Goal: Transaction & Acquisition: Obtain resource

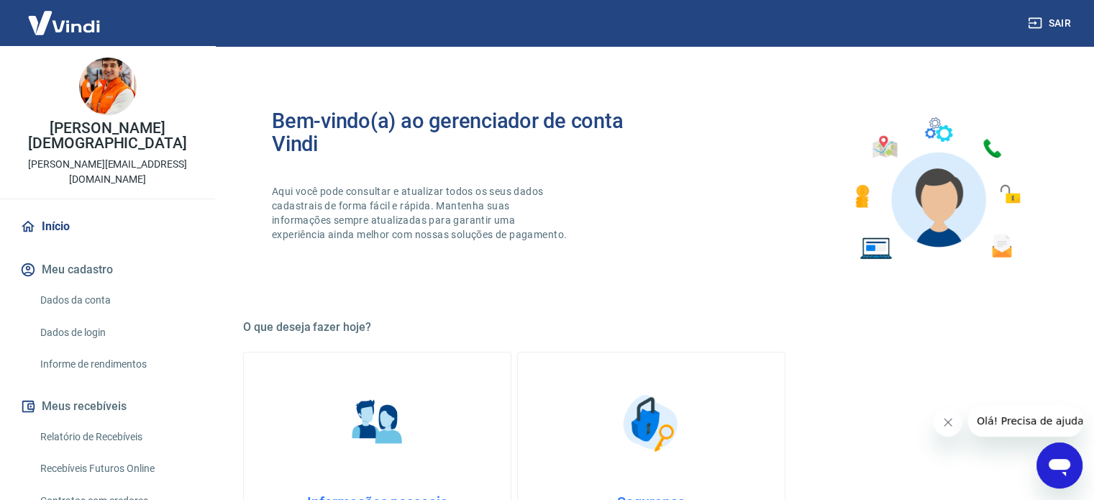
click at [127, 422] on link "Relatório de Recebíveis" at bounding box center [116, 436] width 163 height 29
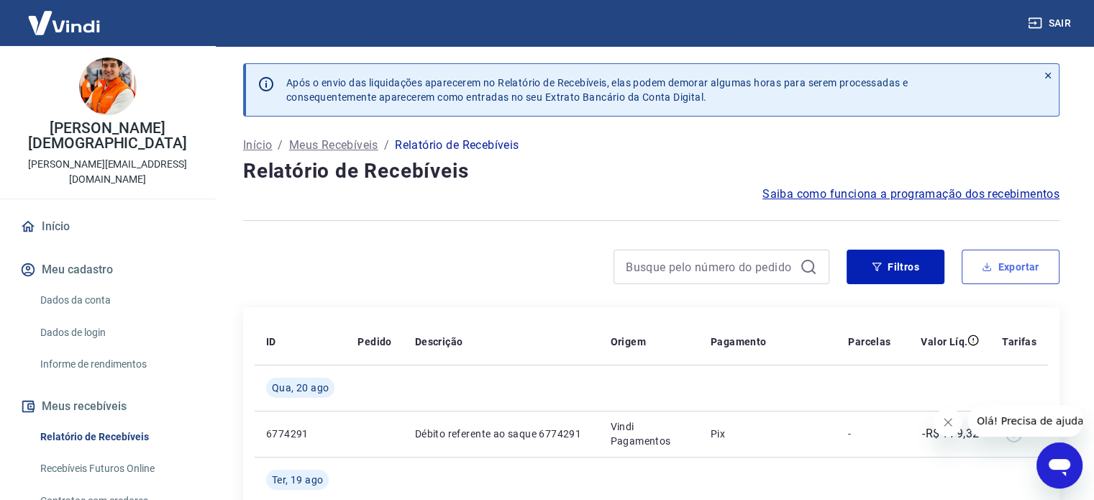
click at [1048, 275] on button "Exportar" at bounding box center [1010, 266] width 98 height 35
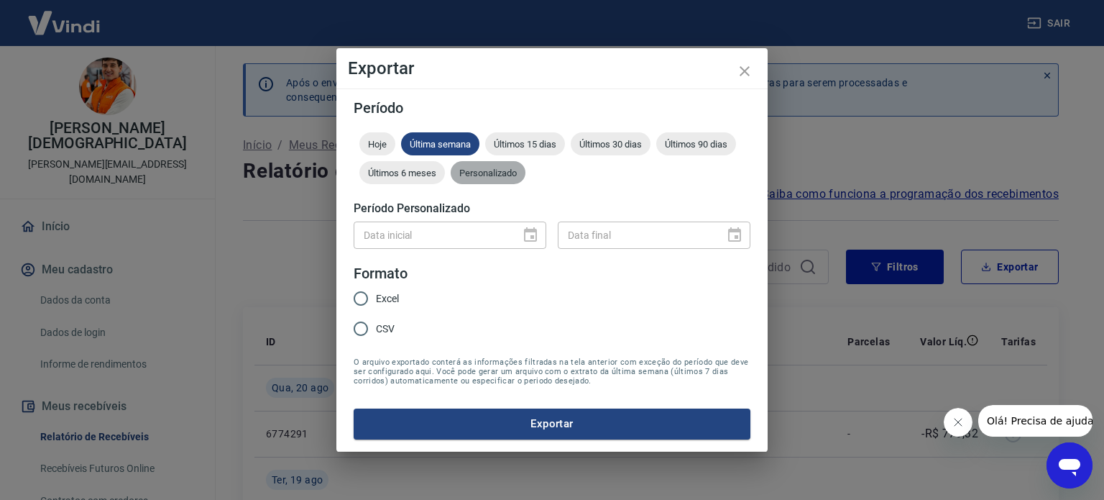
click at [485, 170] on span "Personalizado" at bounding box center [488, 173] width 75 height 11
click at [526, 235] on icon "Choose date" at bounding box center [530, 234] width 17 height 17
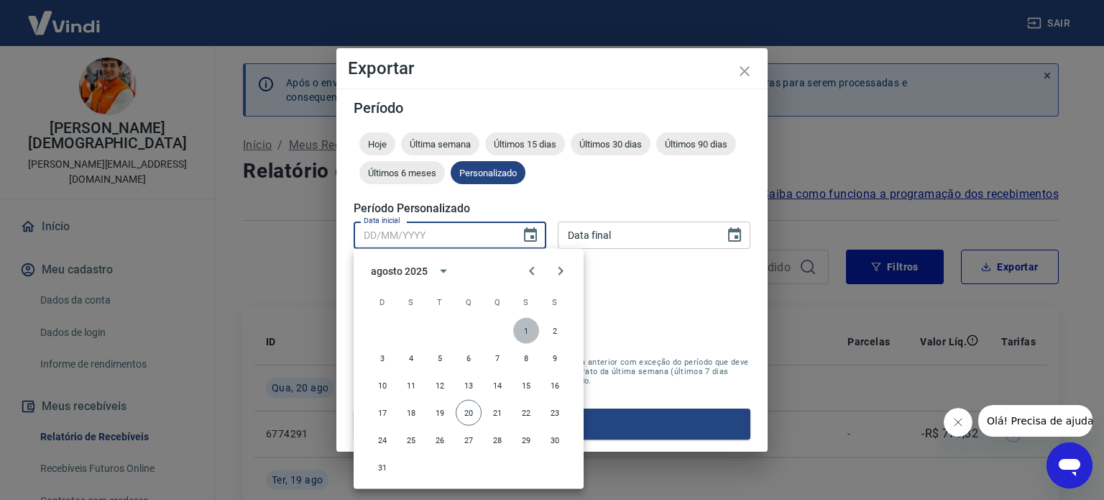
click at [526, 330] on button "1" at bounding box center [526, 331] width 26 height 26
type input "01/08/2025"
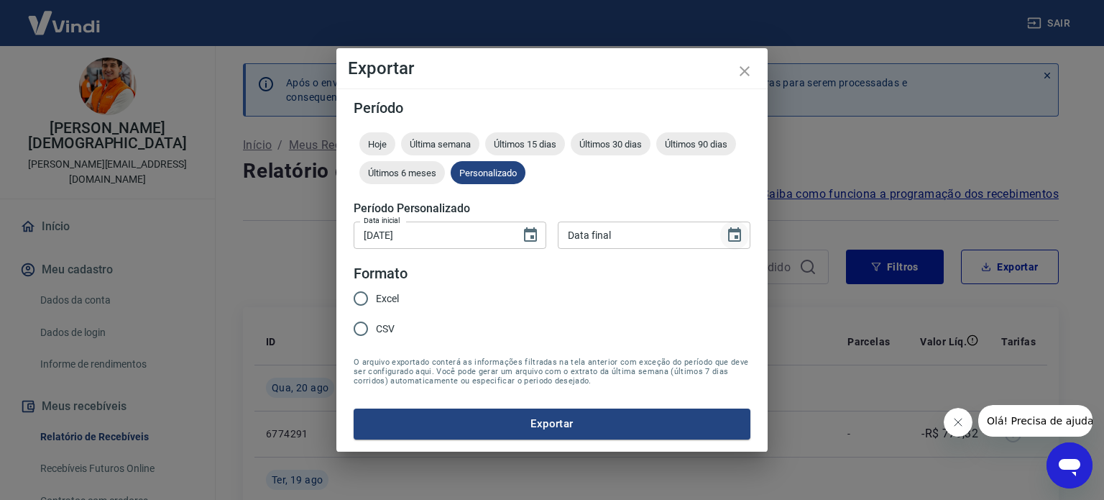
click at [738, 229] on icon "Choose date" at bounding box center [734, 234] width 13 height 14
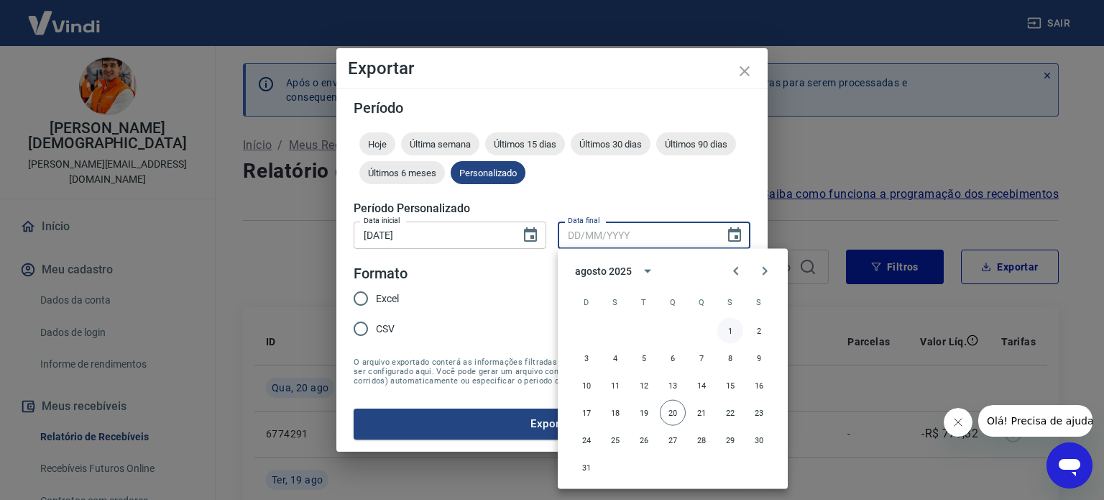
click at [730, 324] on button "1" at bounding box center [731, 331] width 26 height 26
type input "01/08/2025"
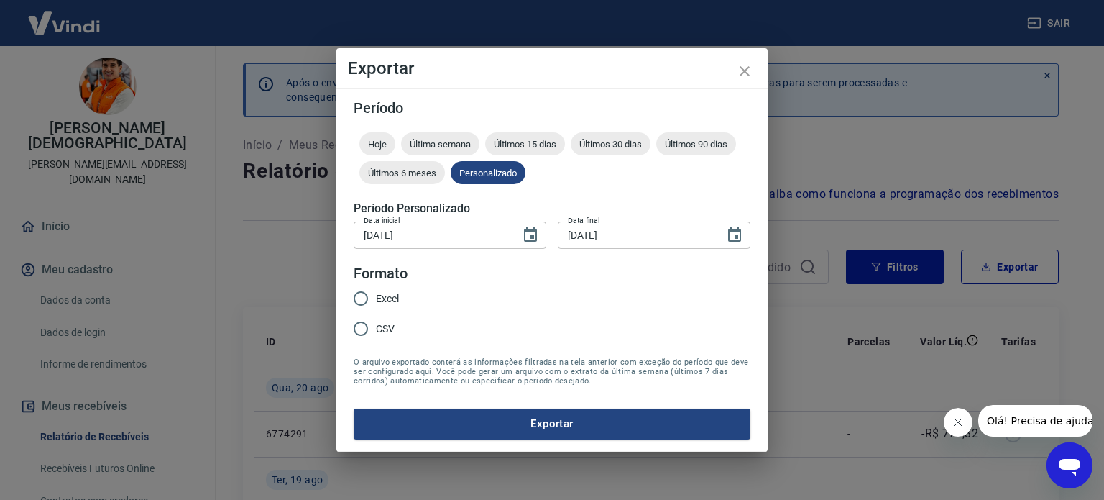
click at [396, 297] on span "Excel" at bounding box center [387, 298] width 23 height 15
click at [376, 297] on input "Excel" at bounding box center [361, 298] width 30 height 30
radio input "true"
click at [469, 411] on button "Exportar" at bounding box center [552, 423] width 397 height 30
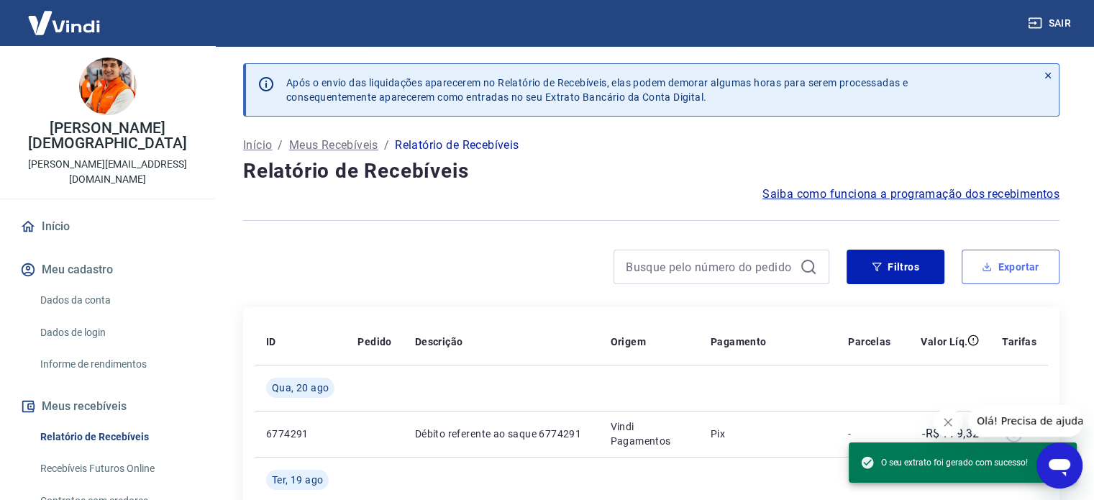
click at [997, 257] on button "Exportar" at bounding box center [1010, 266] width 98 height 35
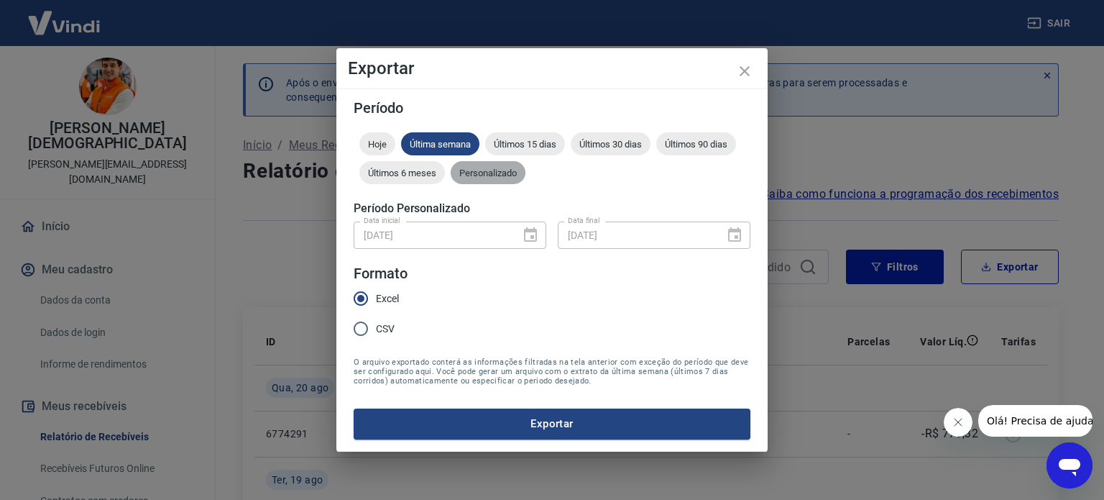
click at [489, 175] on span "Personalizado" at bounding box center [488, 173] width 75 height 11
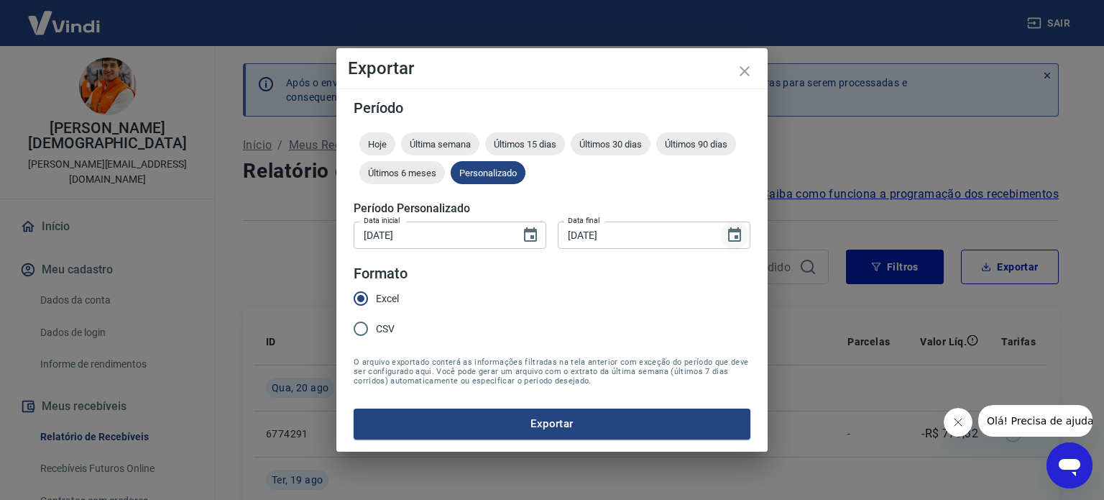
click at [738, 239] on icon "Choose date, selected date is 1 de ago de 2025" at bounding box center [734, 234] width 17 height 17
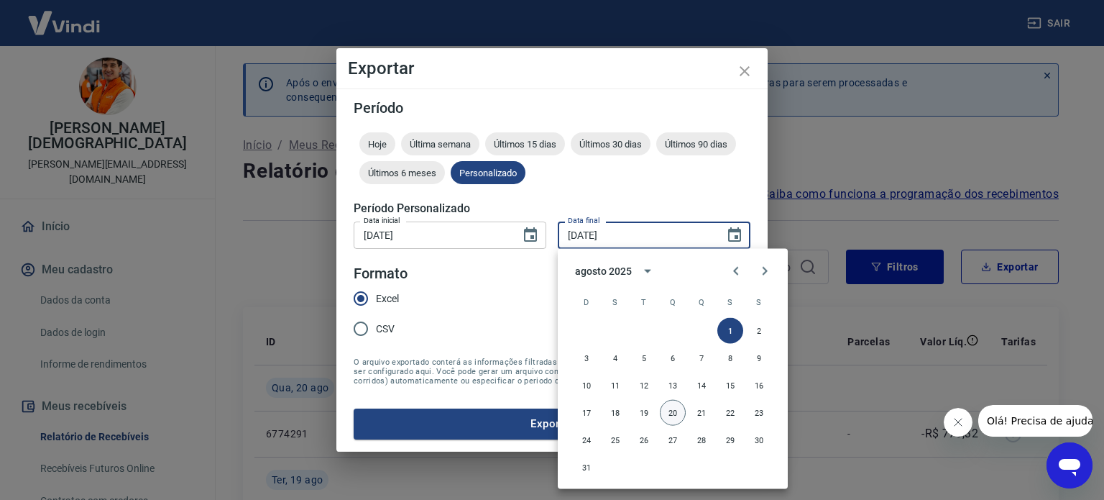
click at [676, 410] on button "20" at bounding box center [673, 413] width 26 height 26
type input "20/08/2025"
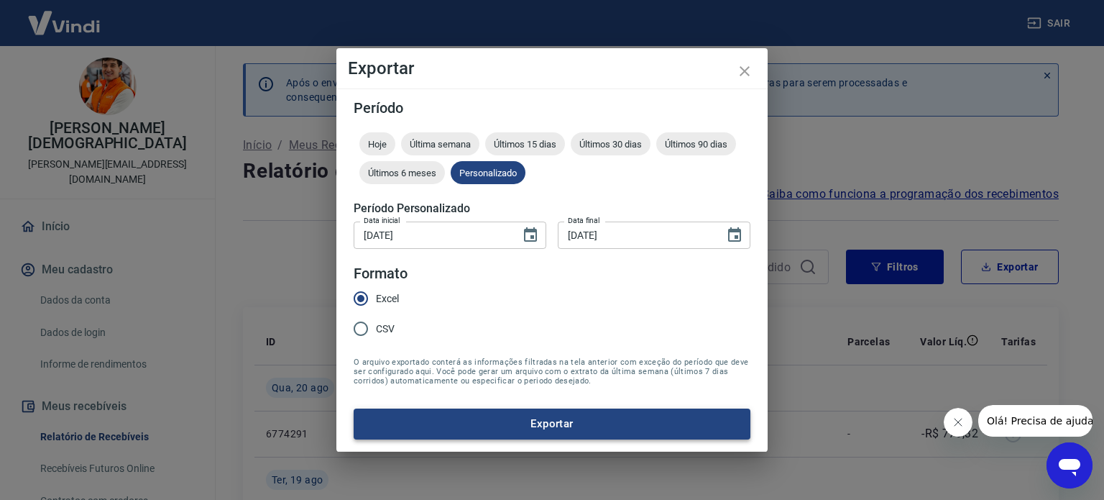
click at [546, 422] on button "Exportar" at bounding box center [552, 423] width 397 height 30
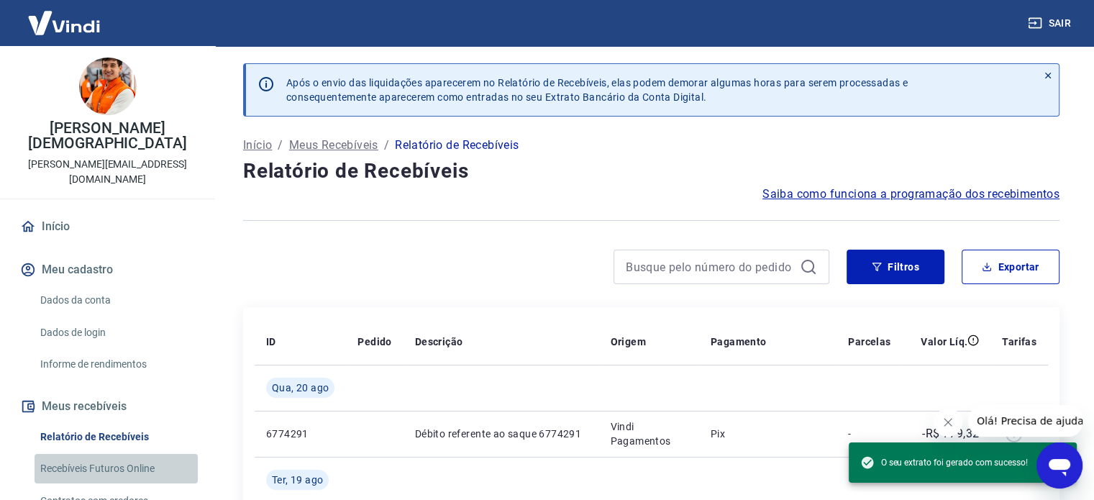
click at [116, 454] on link "Recebíveis Futuros Online" at bounding box center [116, 468] width 163 height 29
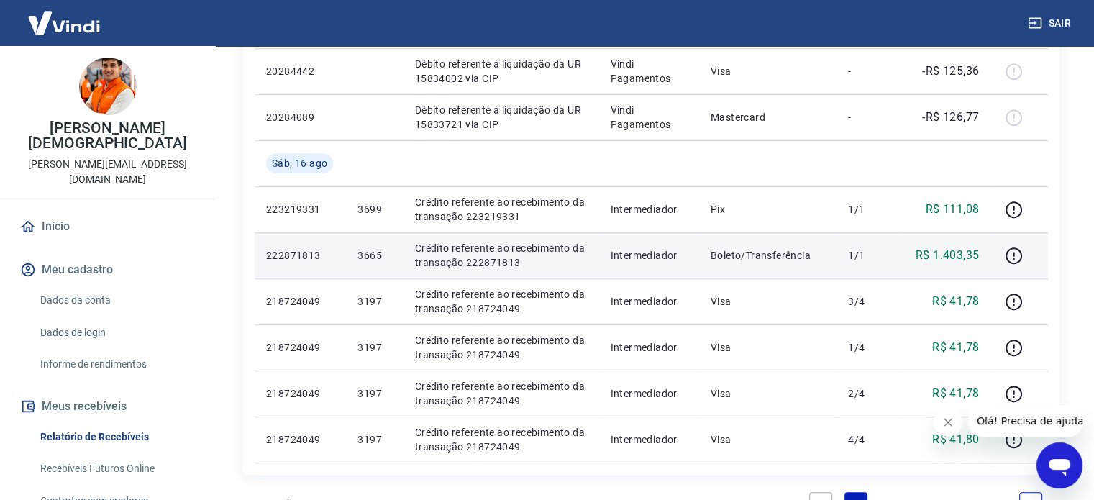
scroll to position [1204, 0]
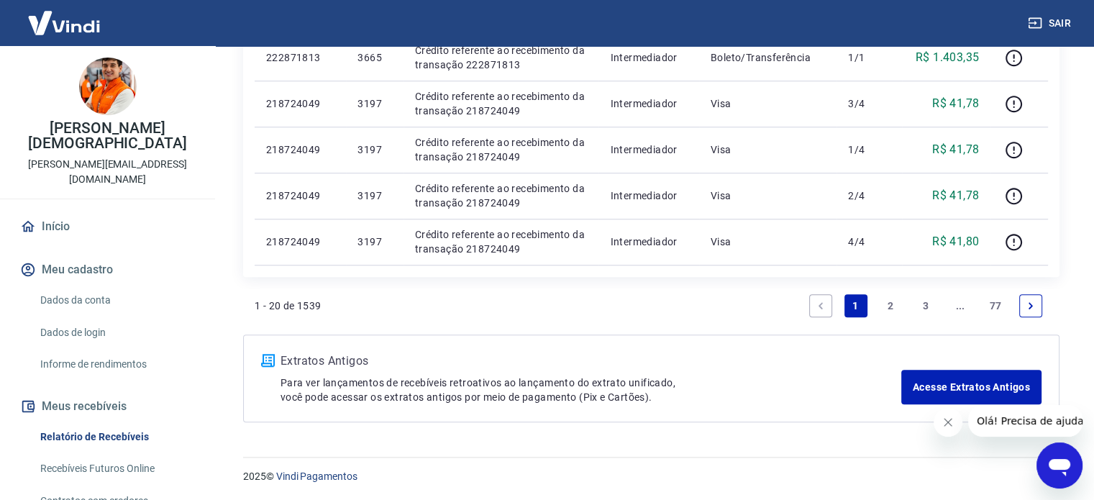
click at [920, 304] on link "3" at bounding box center [925, 305] width 23 height 23
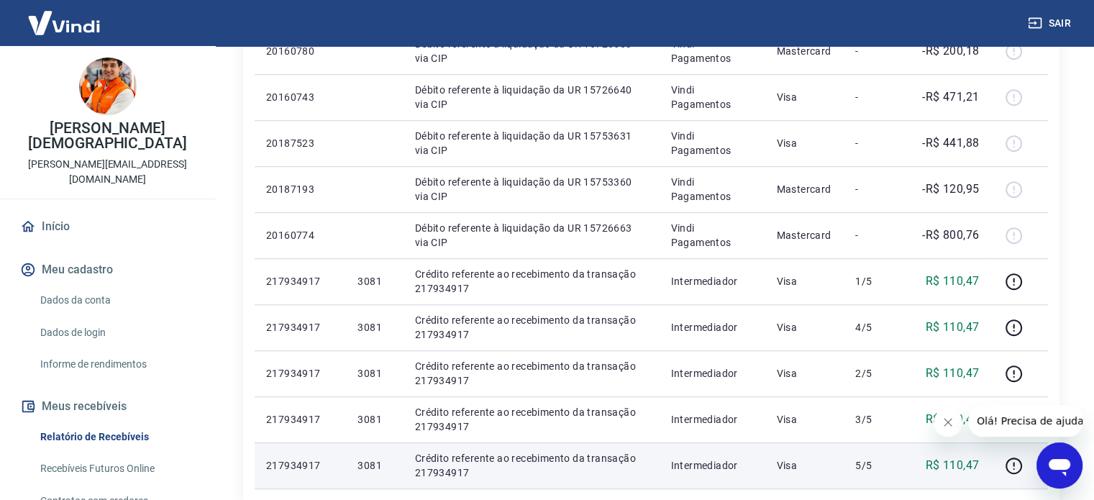
scroll to position [1158, 0]
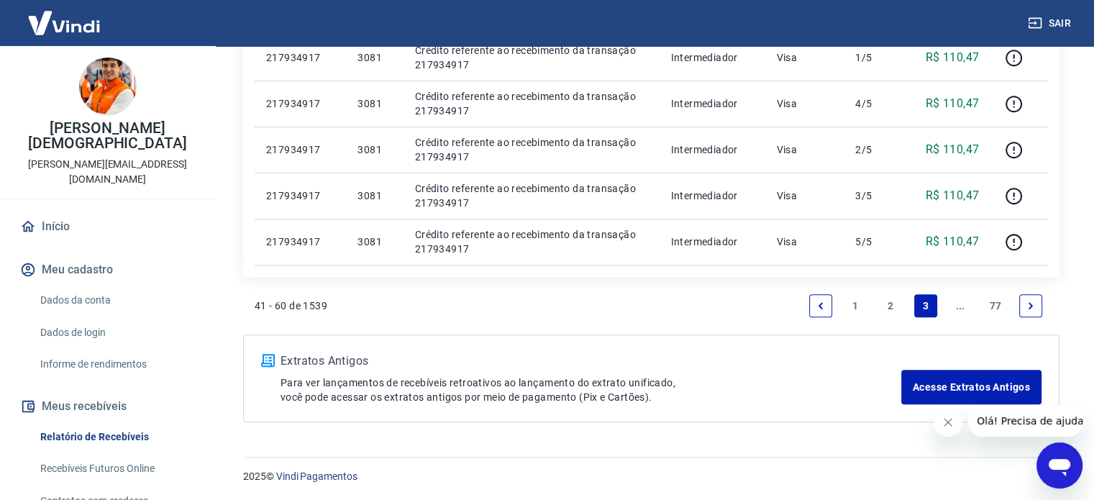
click at [1025, 301] on icon "Next page" at bounding box center [1030, 306] width 10 height 10
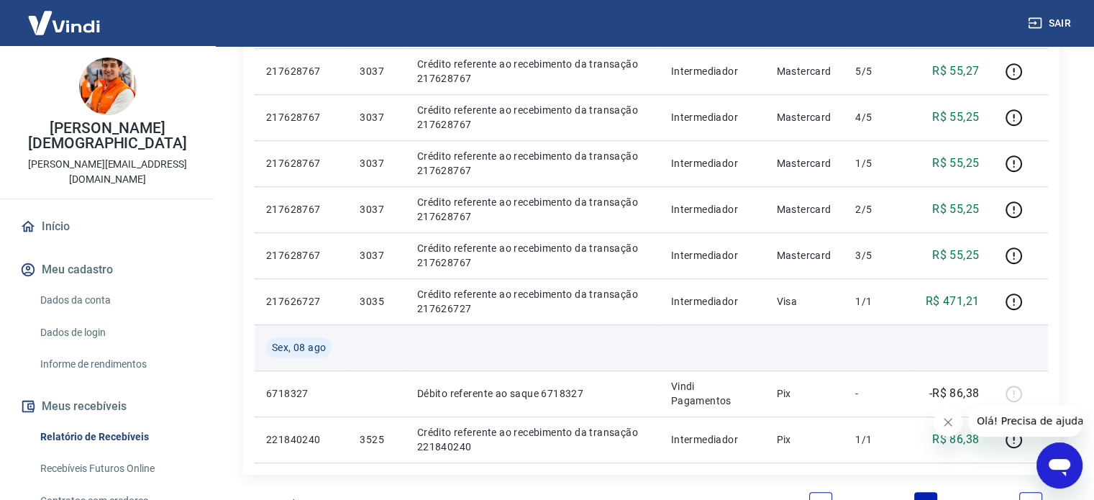
scroll to position [1204, 0]
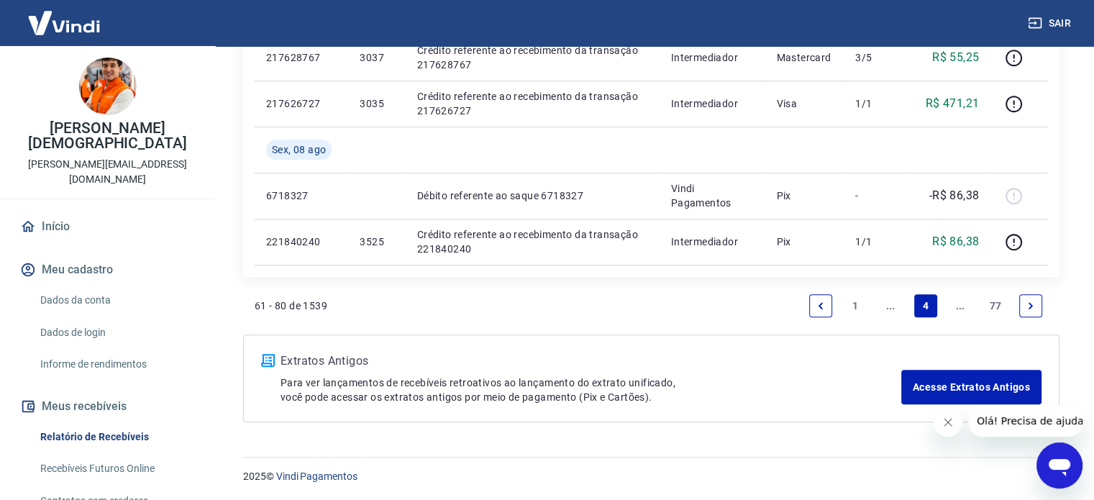
click at [1036, 306] on link "Next page" at bounding box center [1030, 305] width 23 height 23
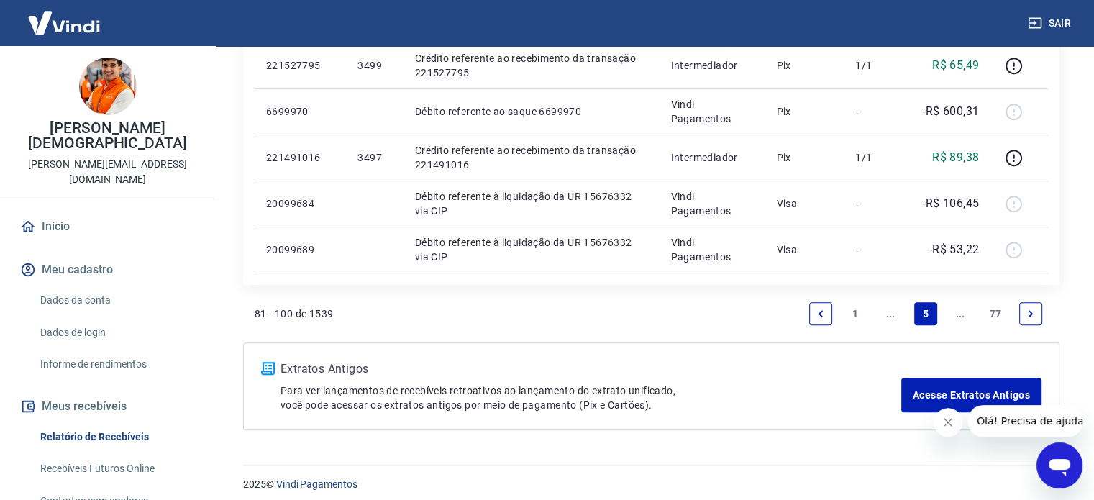
scroll to position [1158, 0]
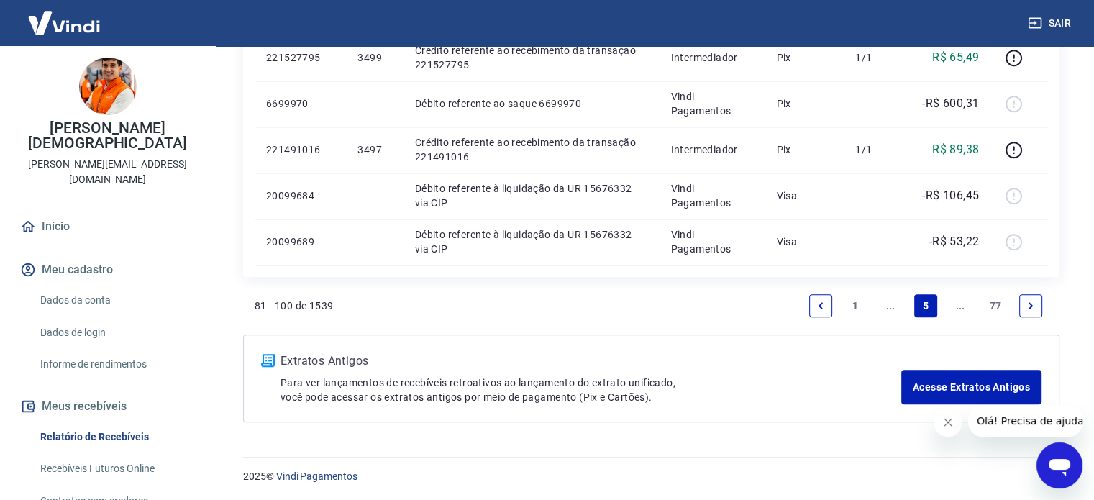
click at [1023, 304] on link "Next page" at bounding box center [1030, 305] width 23 height 23
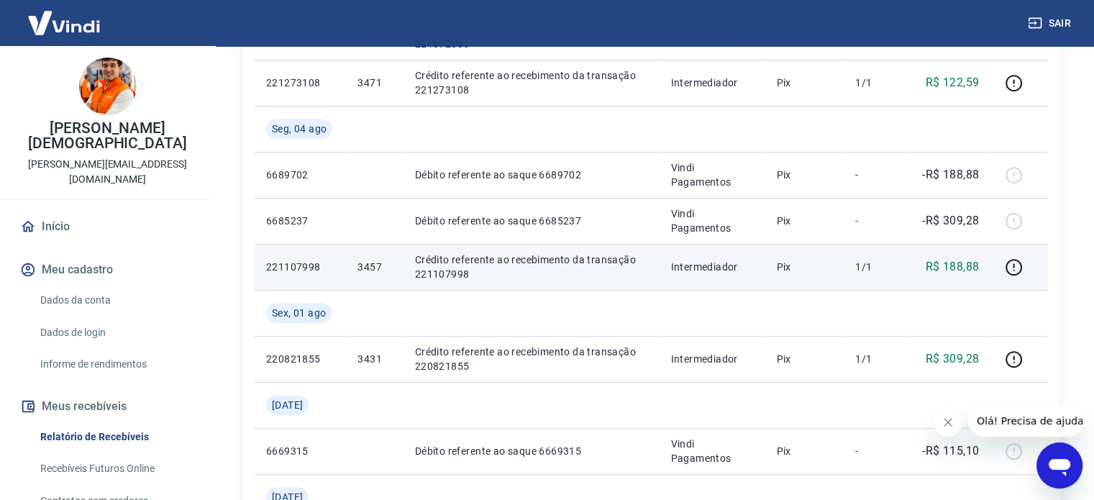
scroll to position [575, 0]
